Goal: Task Accomplishment & Management: Manage account settings

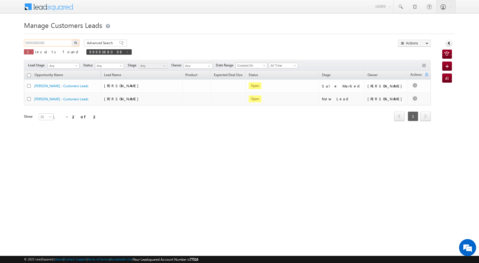
click at [45, 44] on input "9999388098" at bounding box center [48, 43] width 49 height 7
click at [47, 43] on input "9999388098" at bounding box center [48, 43] width 49 height 7
paste input "36004"
click at [75, 42] on img "button" at bounding box center [75, 42] width 3 height 3
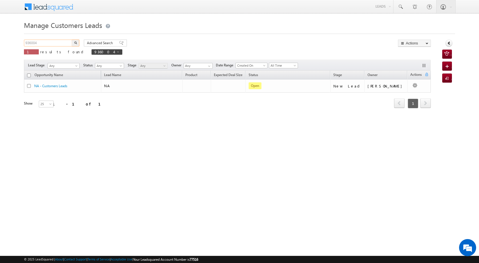
drag, startPoint x: 48, startPoint y: 42, endPoint x: 20, endPoint y: 37, distance: 28.4
click at [20, 37] on body "Menu [PERSON_NAME] [PERSON_NAME] a2@ks erve." at bounding box center [239, 81] width 479 height 162
paste input "8002193271"
type input "8002193271"
click at [74, 43] on img "button" at bounding box center [75, 42] width 3 height 3
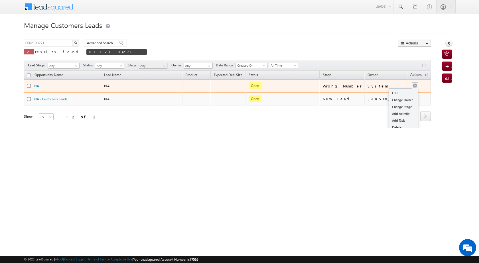
click at [414, 85] on span at bounding box center [415, 85] width 6 height 6
click at [397, 92] on link "Edit" at bounding box center [403, 93] width 29 height 7
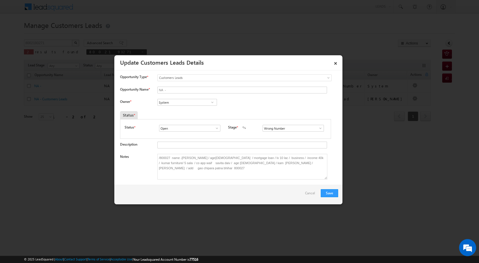
click at [214, 104] on span at bounding box center [213, 102] width 6 height 5
click at [213, 103] on span at bounding box center [213, 102] width 6 height 5
type input "SHUBH"
click at [182, 103] on input at bounding box center [188, 102] width 60 height 7
click at [181, 111] on link "Subham [EMAIL_ADDRESS][PERSON_NAME][DOMAIN_NAME]" at bounding box center [188, 111] width 60 height 11
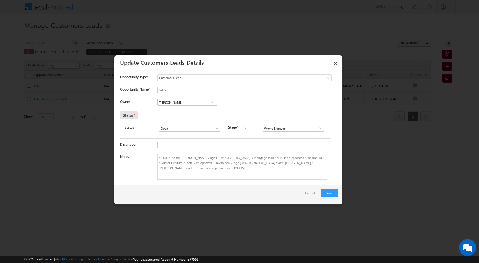
type input "[PERSON_NAME]"
click at [319, 128] on span at bounding box center [321, 128] width 6 height 5
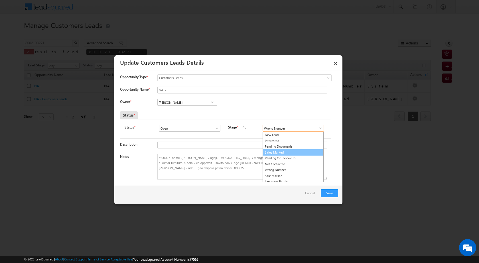
click at [291, 154] on link "Sales Marked" at bounding box center [293, 153] width 61 height 7
type input "Sales Marked"
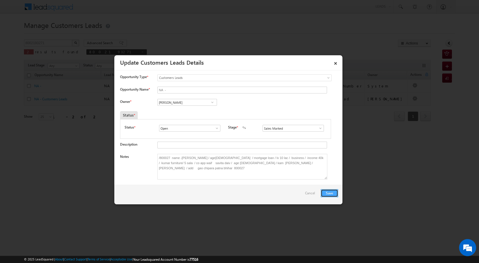
click at [331, 193] on button "Save" at bounding box center [329, 193] width 17 height 8
